Goal: Task Accomplishment & Management: Manage account settings

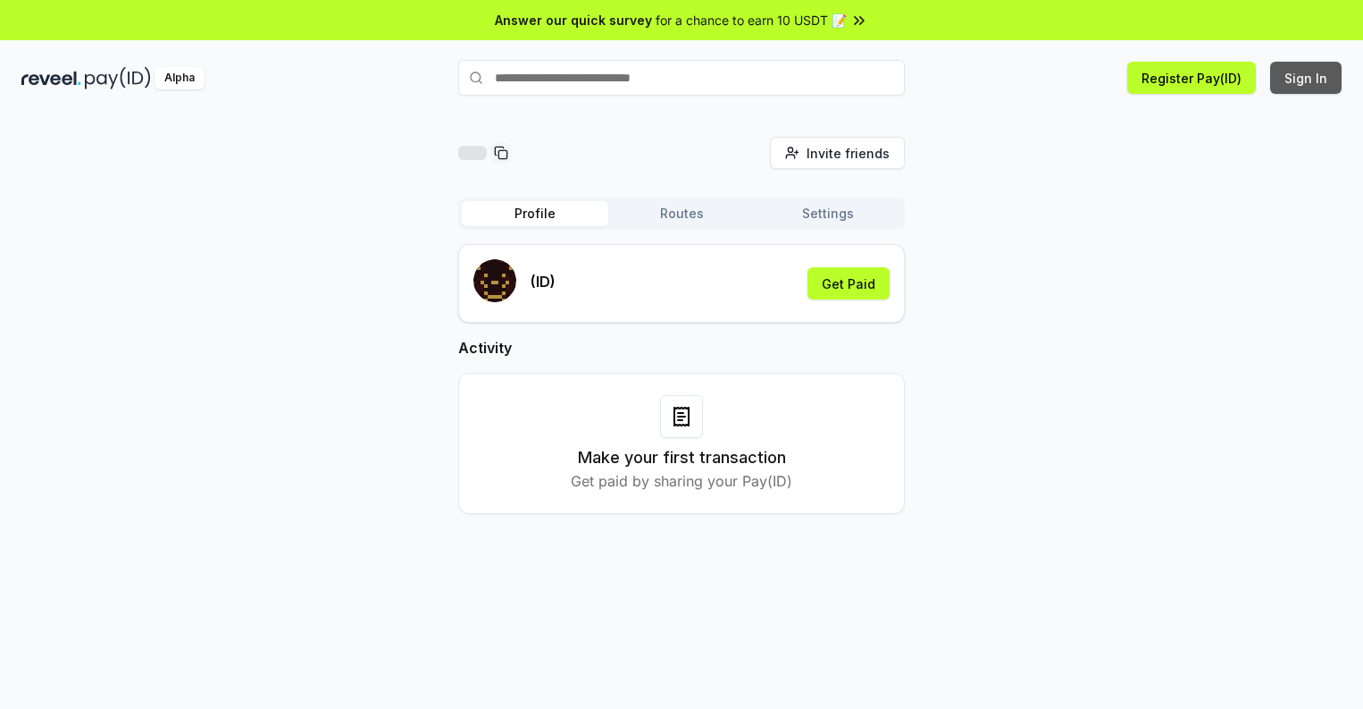
click at [1307, 78] on button "Sign In" at bounding box center [1305, 78] width 71 height 32
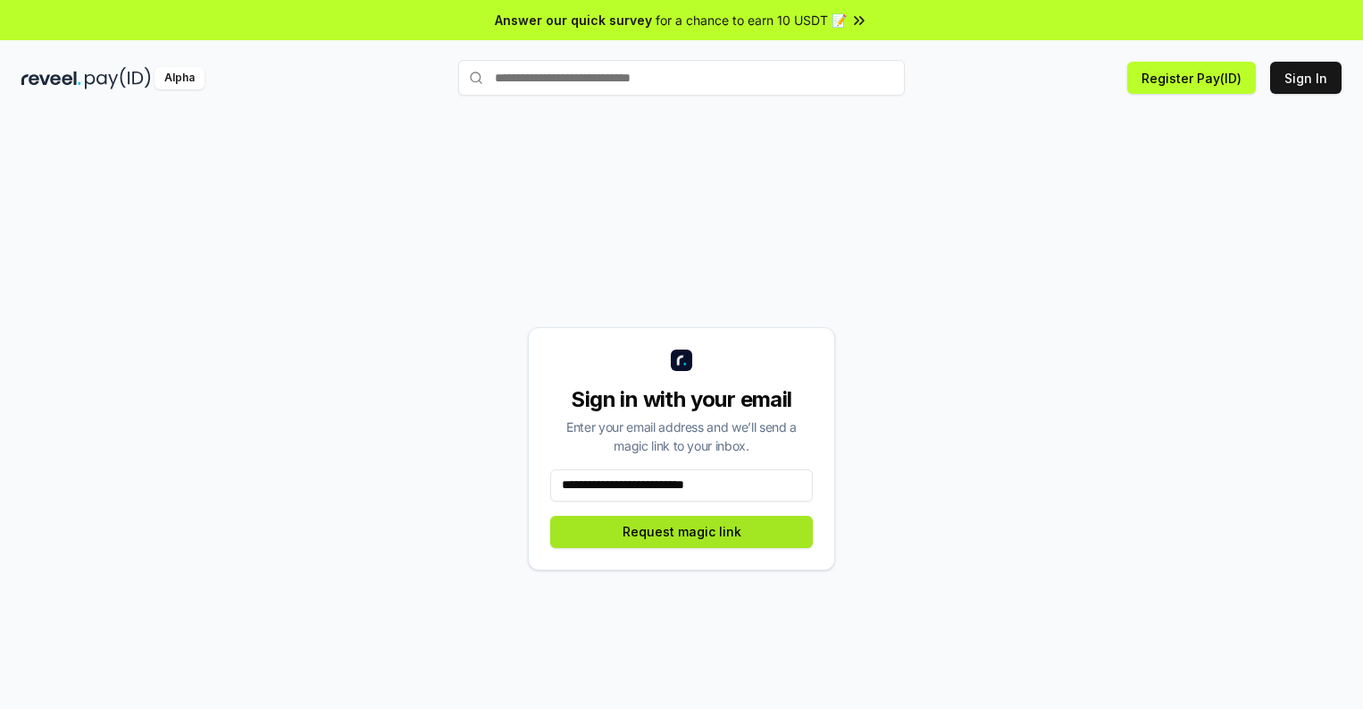
type input "**********"
click at [682, 531] on button "Request magic link" at bounding box center [681, 532] width 263 height 32
